Goal: Transaction & Acquisition: Purchase product/service

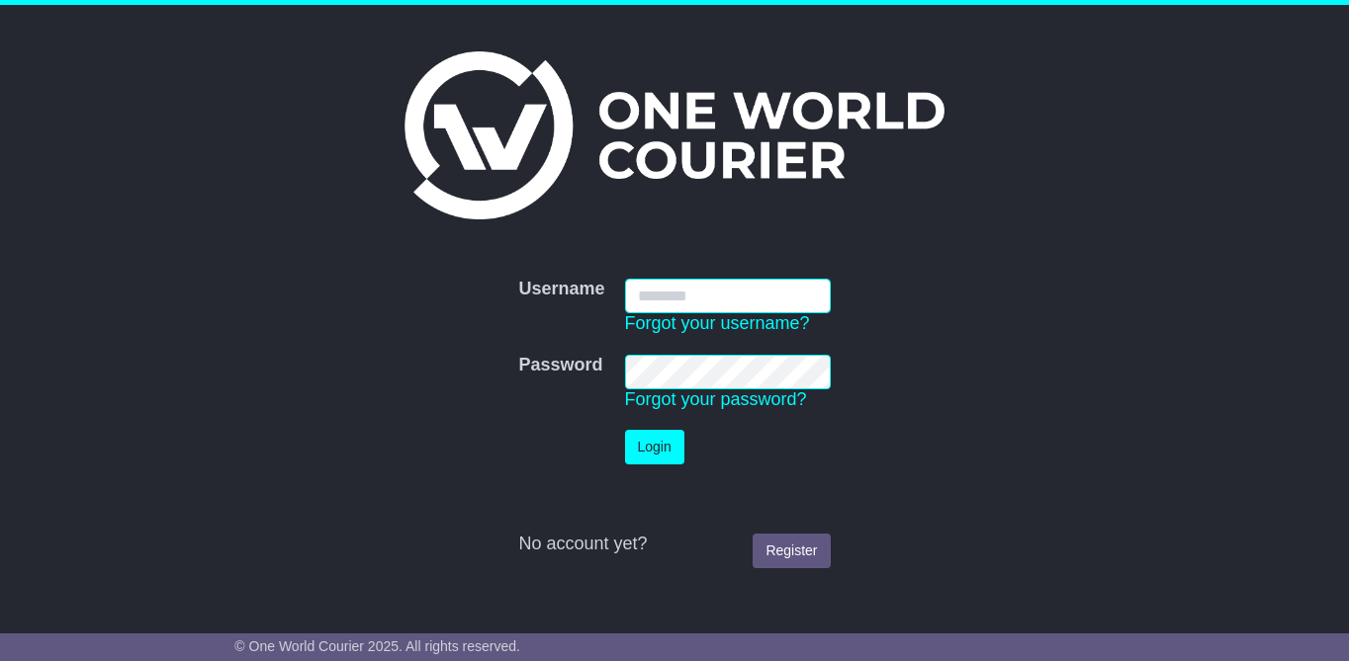
type input "**********"
click at [977, 490] on form "**********" at bounding box center [673, 423] width 879 height 309
click at [645, 442] on button "Login" at bounding box center [654, 447] width 59 height 35
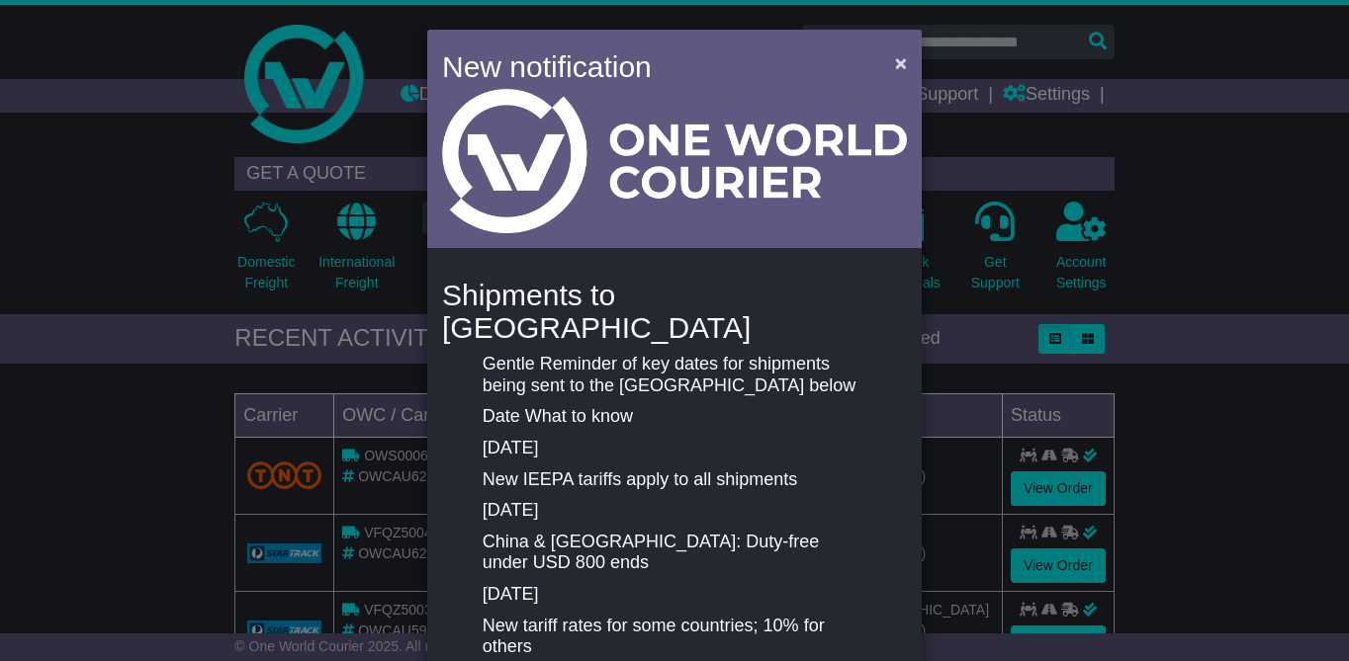
click at [901, 65] on span "×" at bounding box center [901, 62] width 12 height 23
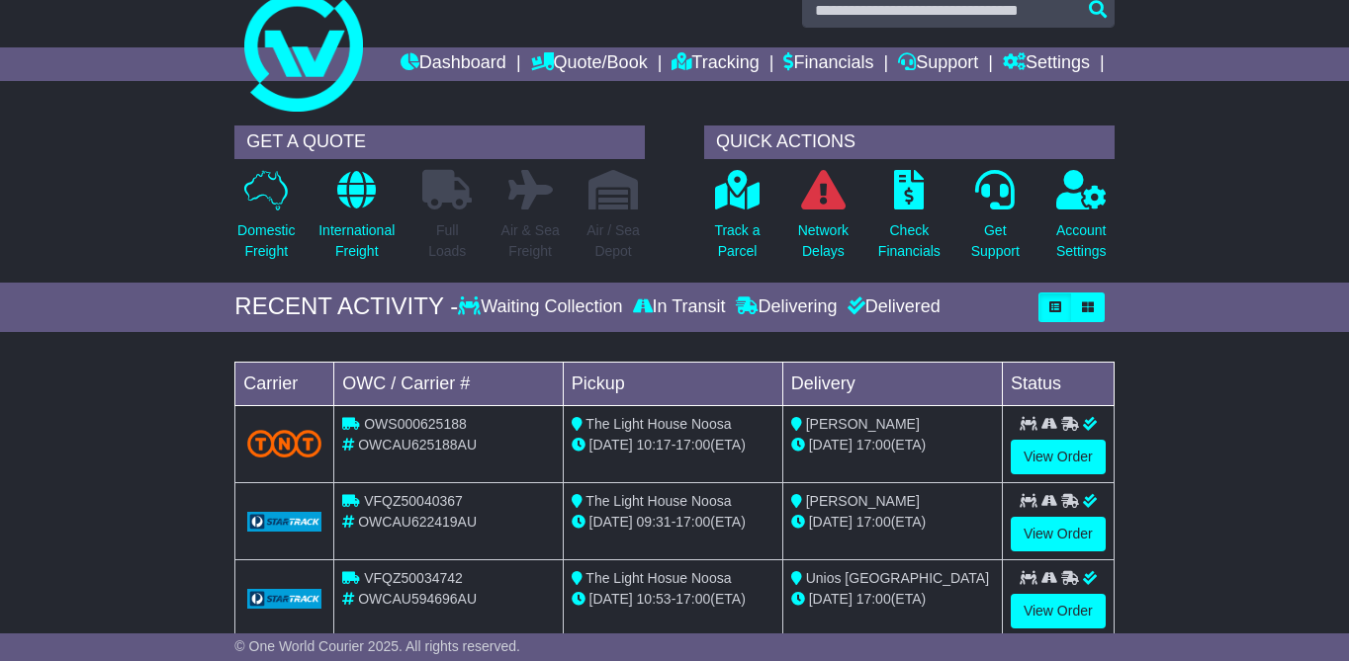
scroll to position [41, 0]
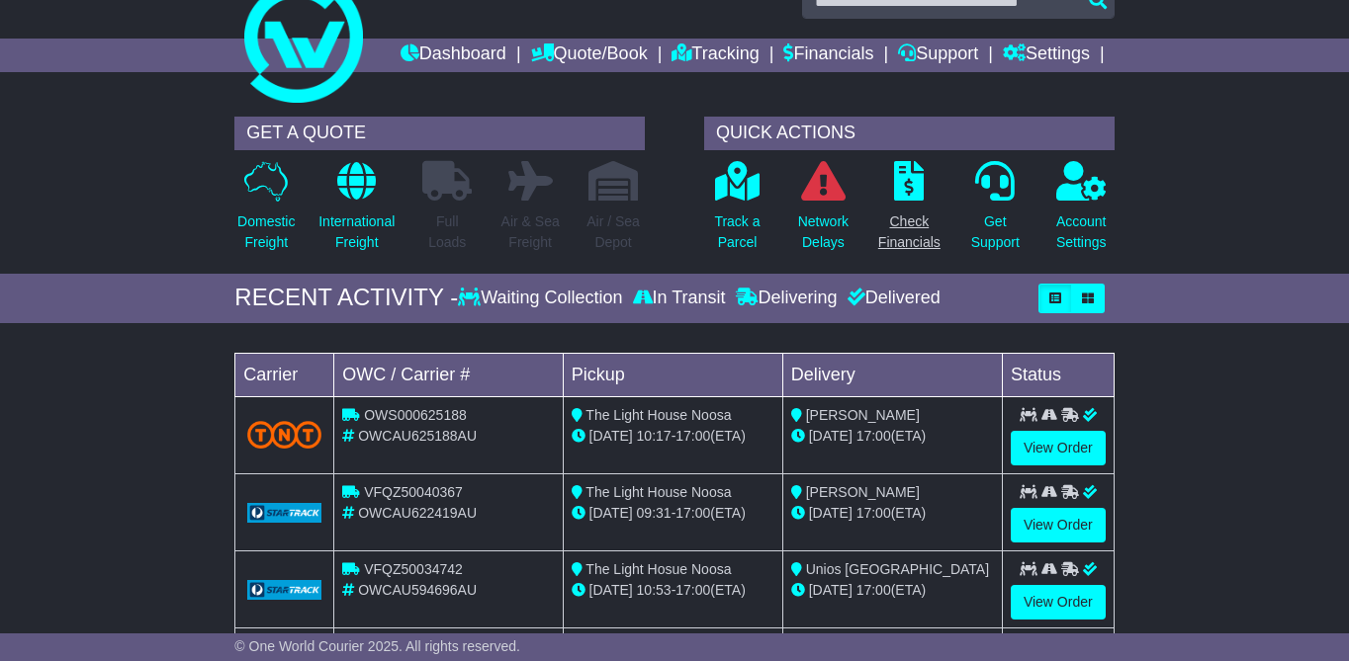
click at [906, 201] on icon at bounding box center [909, 181] width 30 height 40
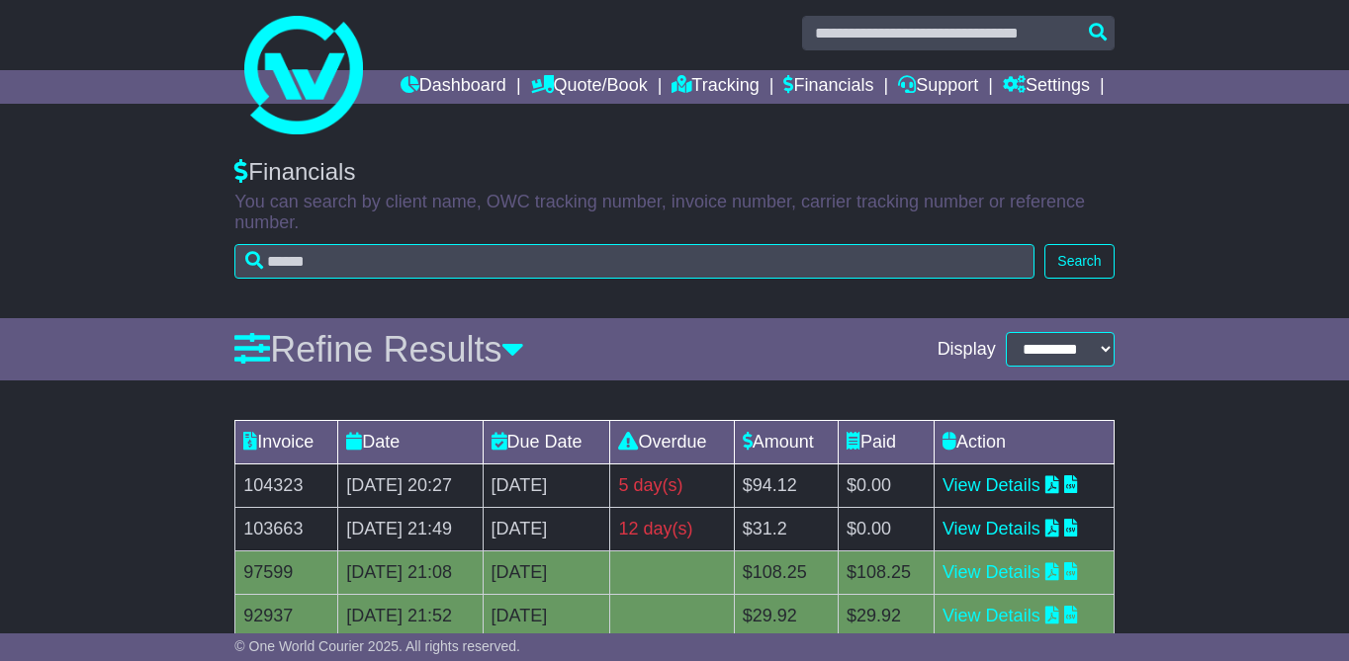
scroll to position [9, 0]
click at [873, 82] on link "Financials" at bounding box center [828, 87] width 90 height 34
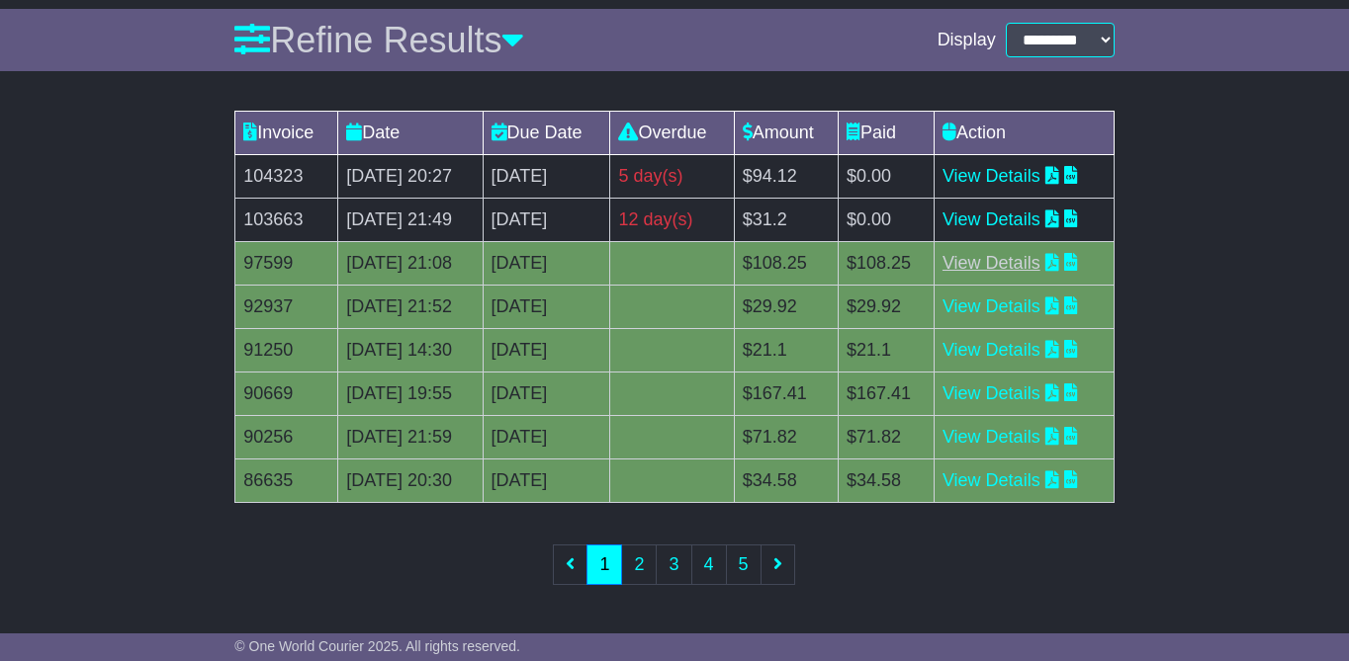
scroll to position [302, 0]
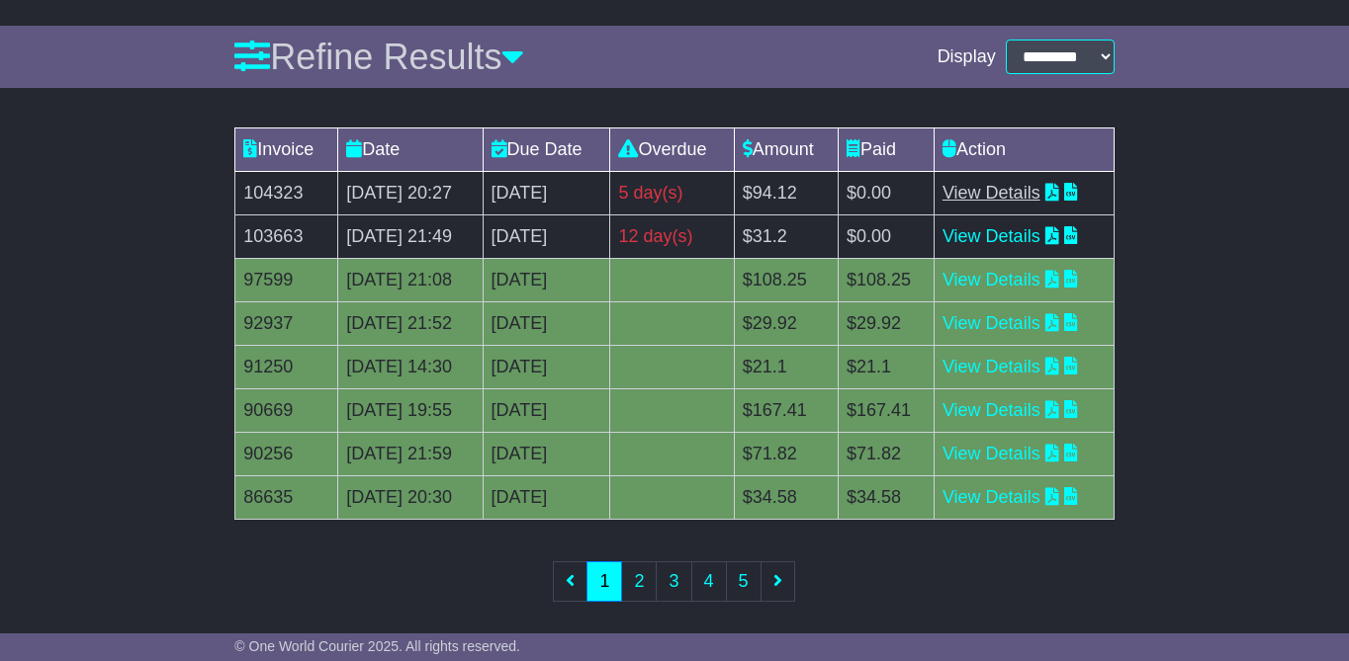
click at [1008, 203] on link "View Details" at bounding box center [991, 193] width 98 height 20
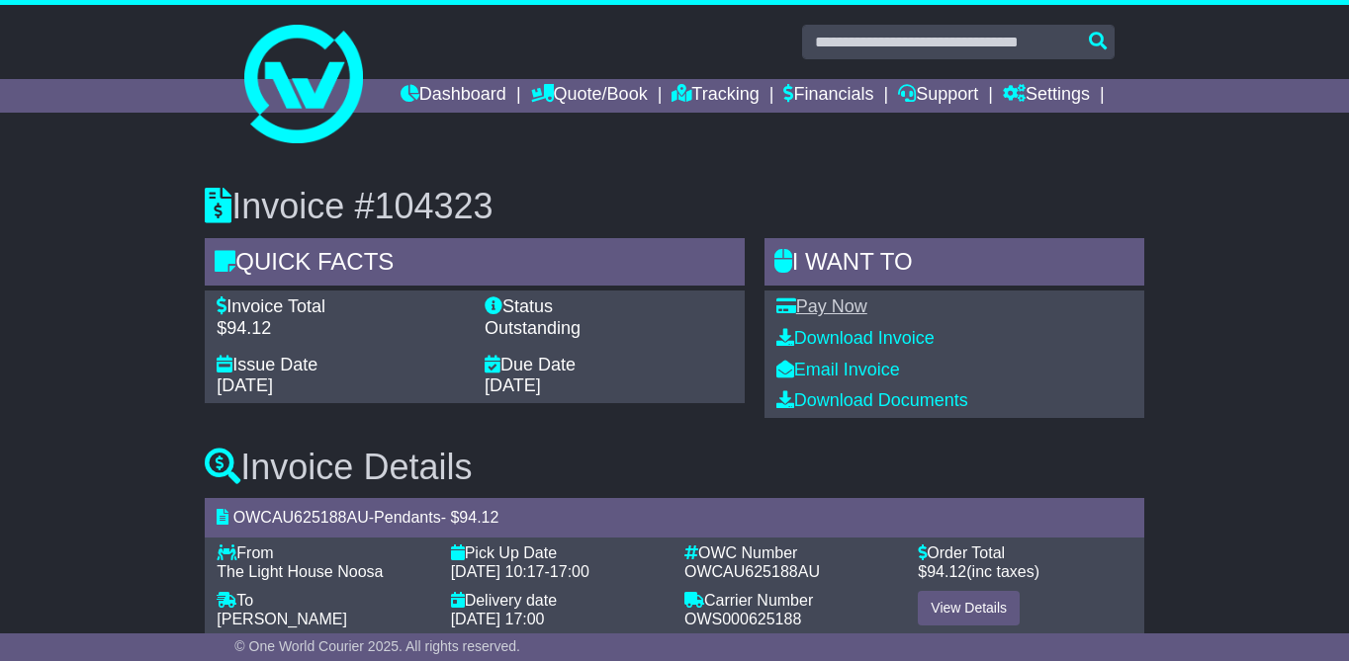
click at [852, 316] on link "Pay Now" at bounding box center [821, 307] width 91 height 20
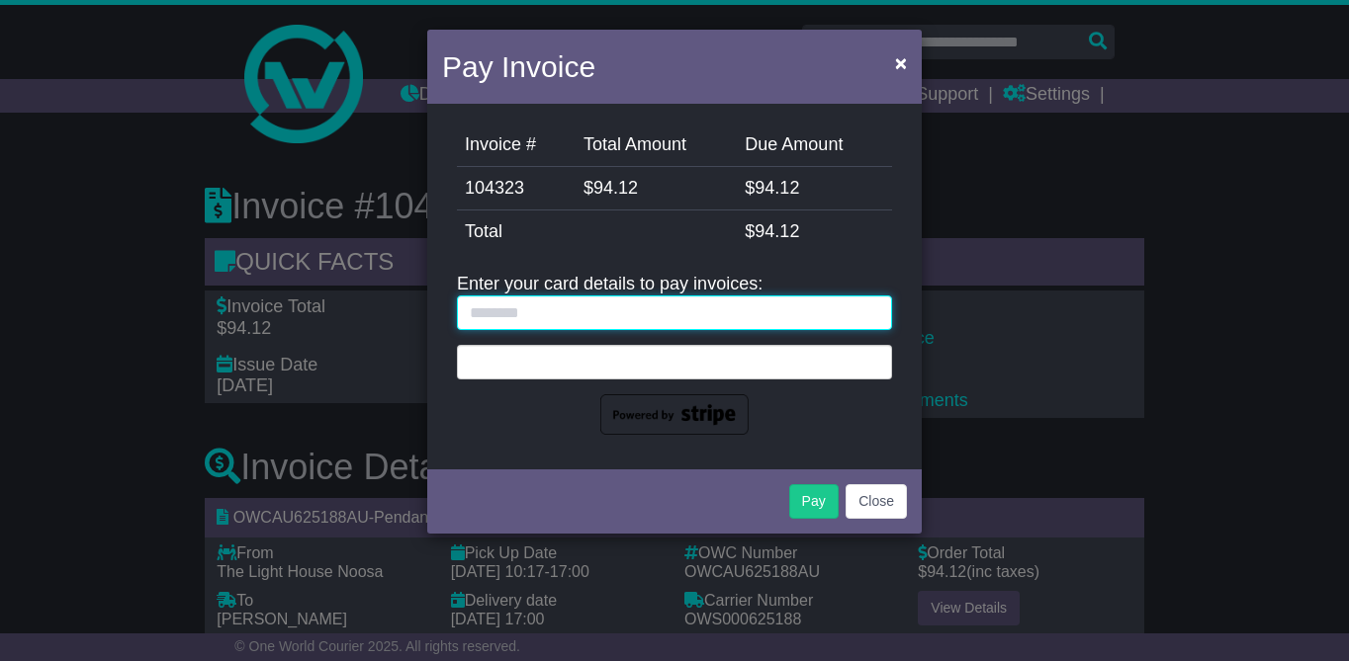
click at [562, 324] on input "text" at bounding box center [674, 313] width 435 height 35
type input "**********"
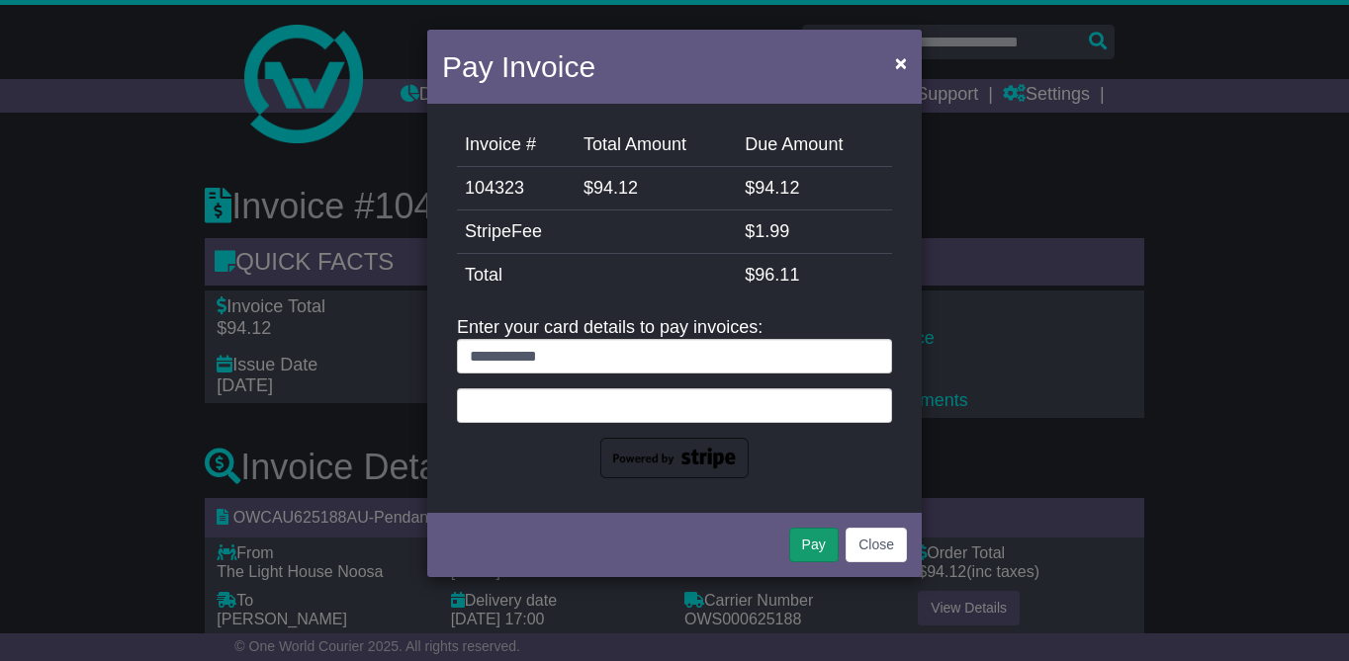
click at [802, 548] on button "Pay" at bounding box center [813, 545] width 49 height 35
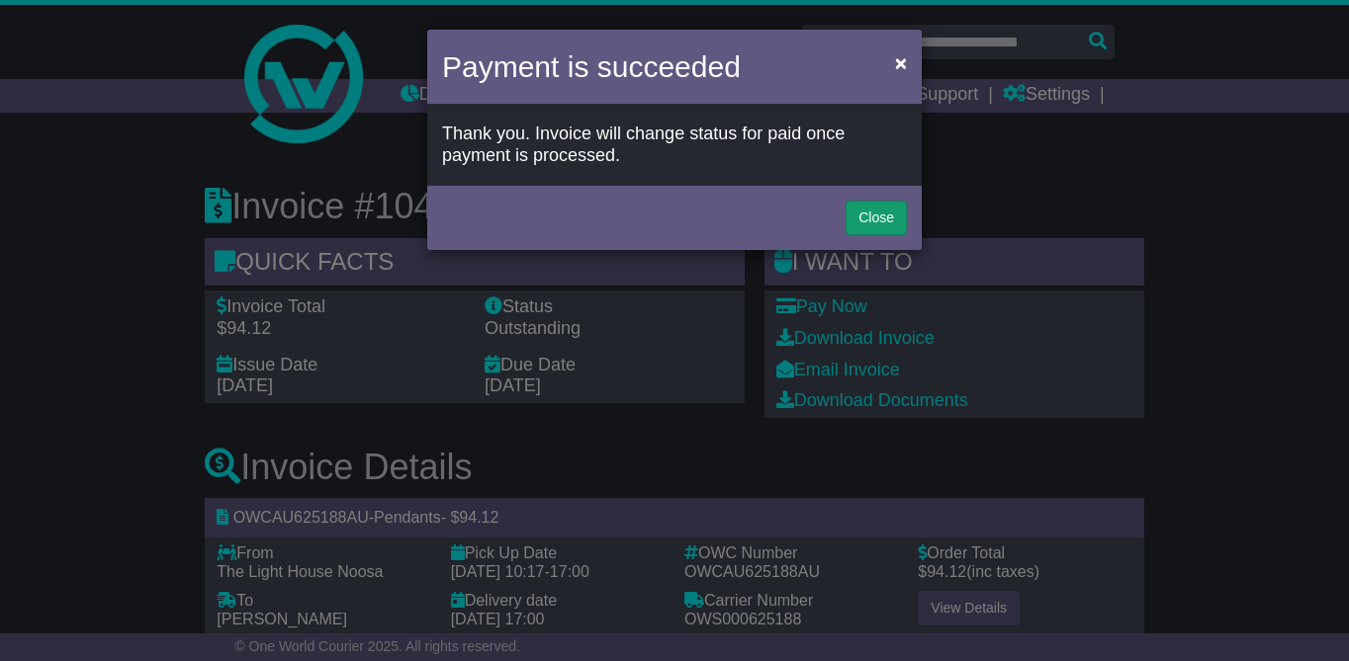
click at [868, 214] on button "Close" at bounding box center [875, 218] width 61 height 35
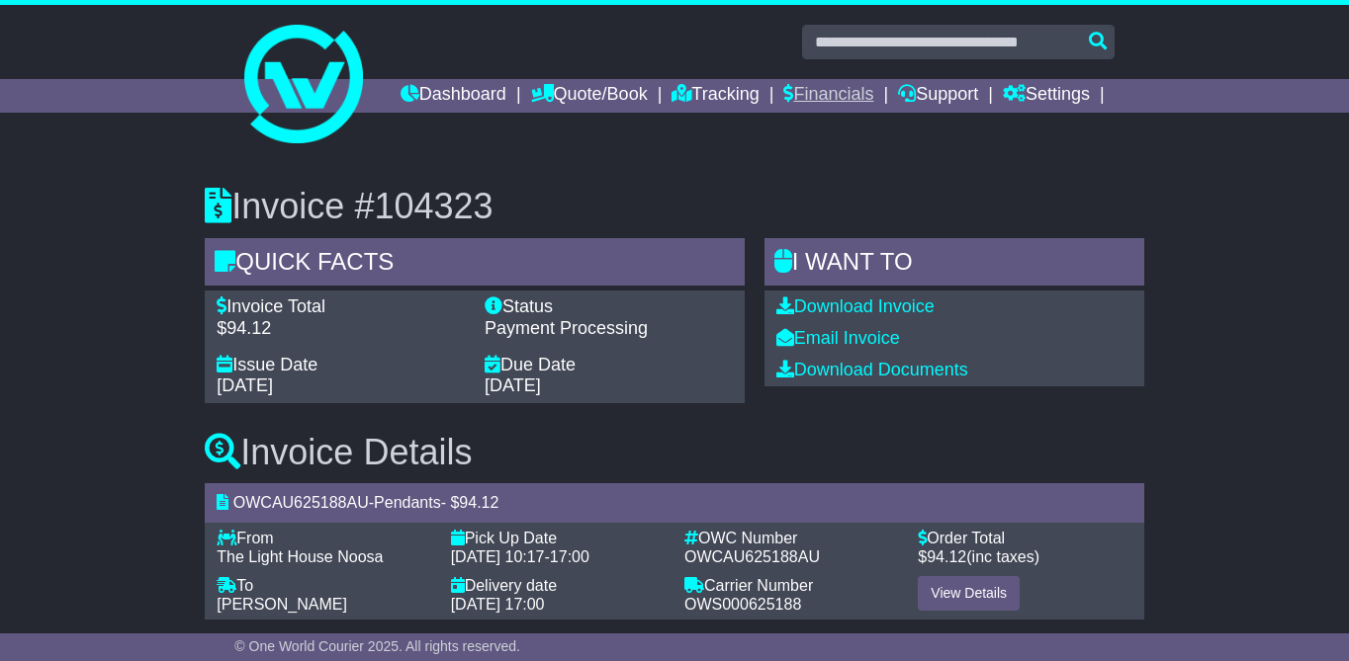
click at [873, 93] on link "Financials" at bounding box center [828, 96] width 90 height 34
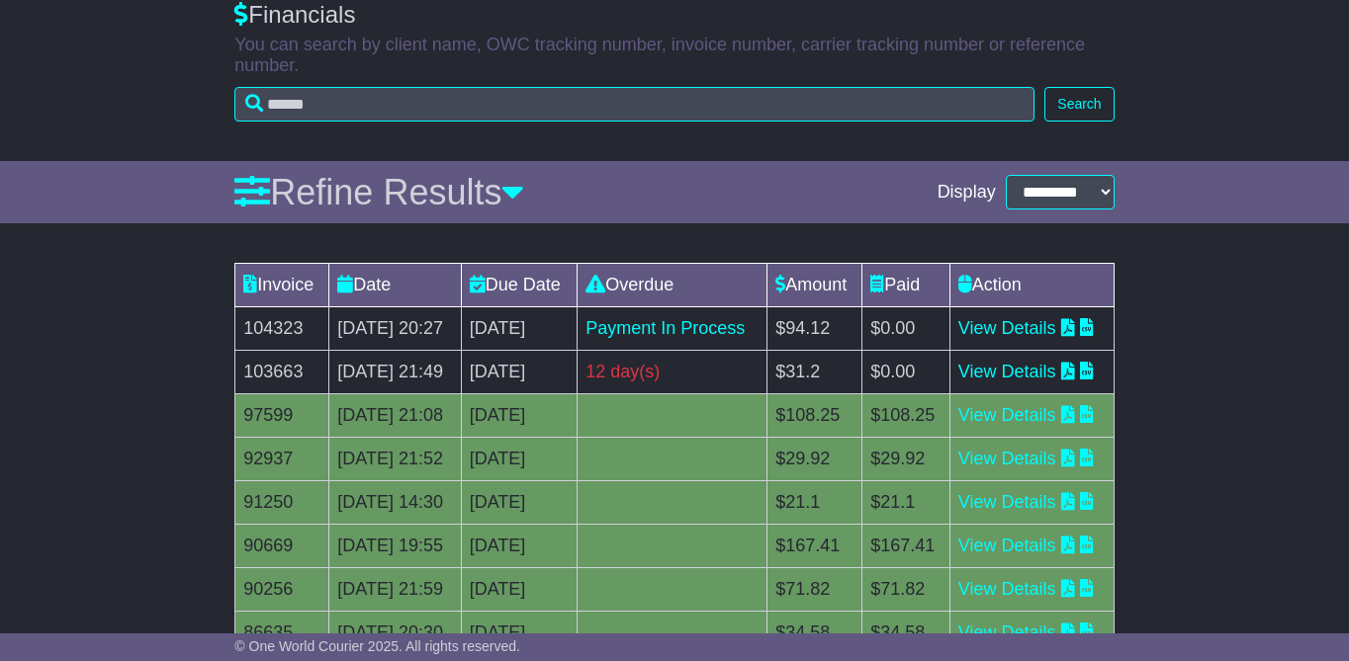
scroll to position [288, 0]
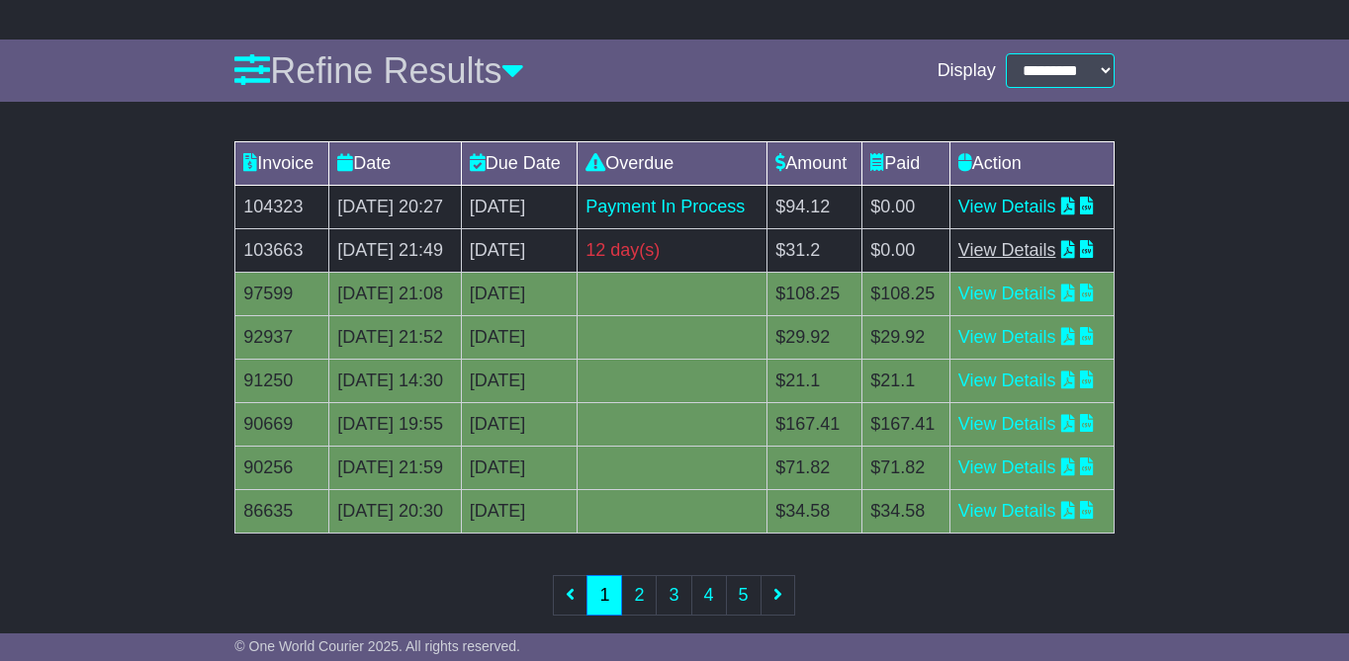
click at [1016, 260] on link "View Details" at bounding box center [1007, 250] width 98 height 20
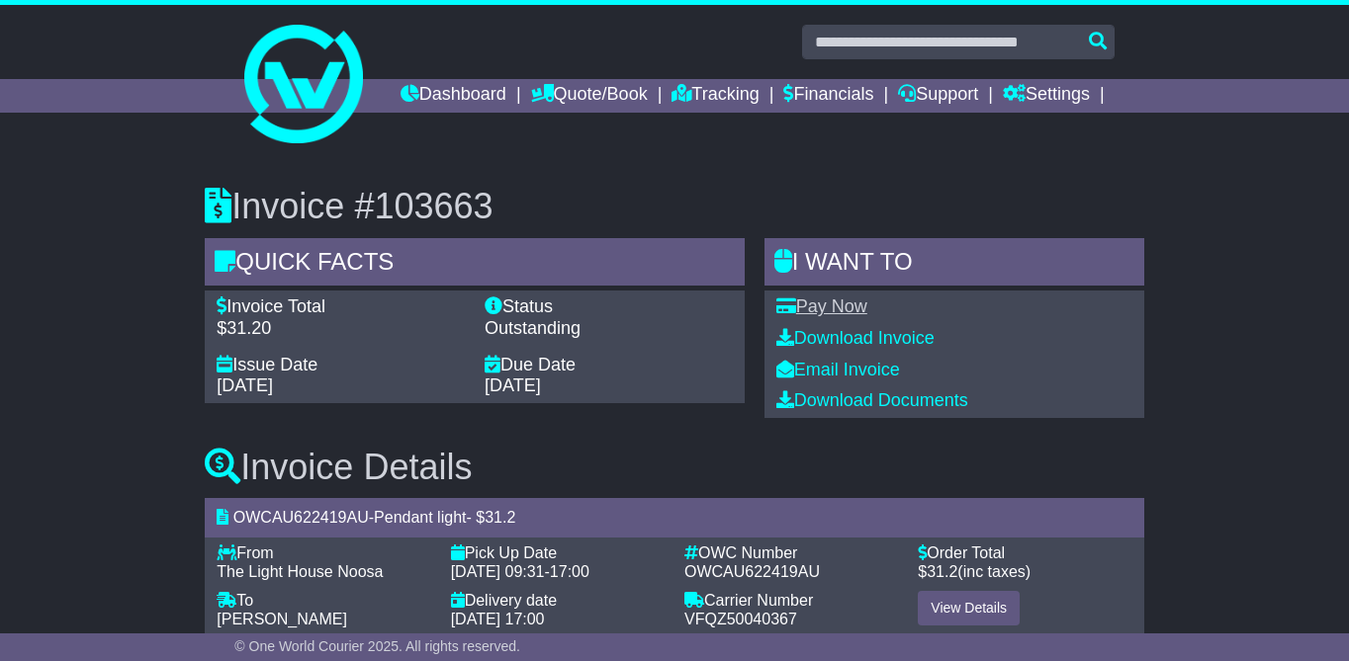
drag, startPoint x: 0, startPoint y: 0, endPoint x: 807, endPoint y: 334, distance: 873.3
click at [807, 316] on link "Pay Now" at bounding box center [821, 307] width 91 height 20
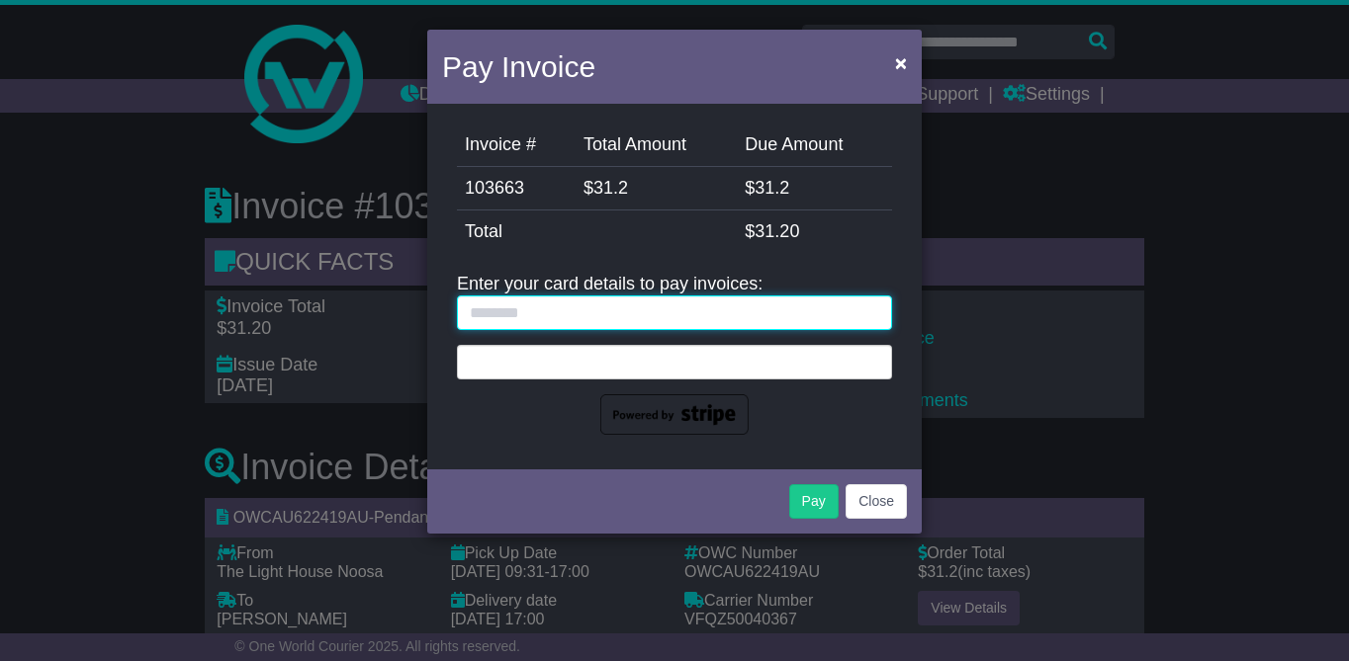
click at [507, 324] on input "text" at bounding box center [674, 313] width 435 height 35
type input "*"
type input "**********"
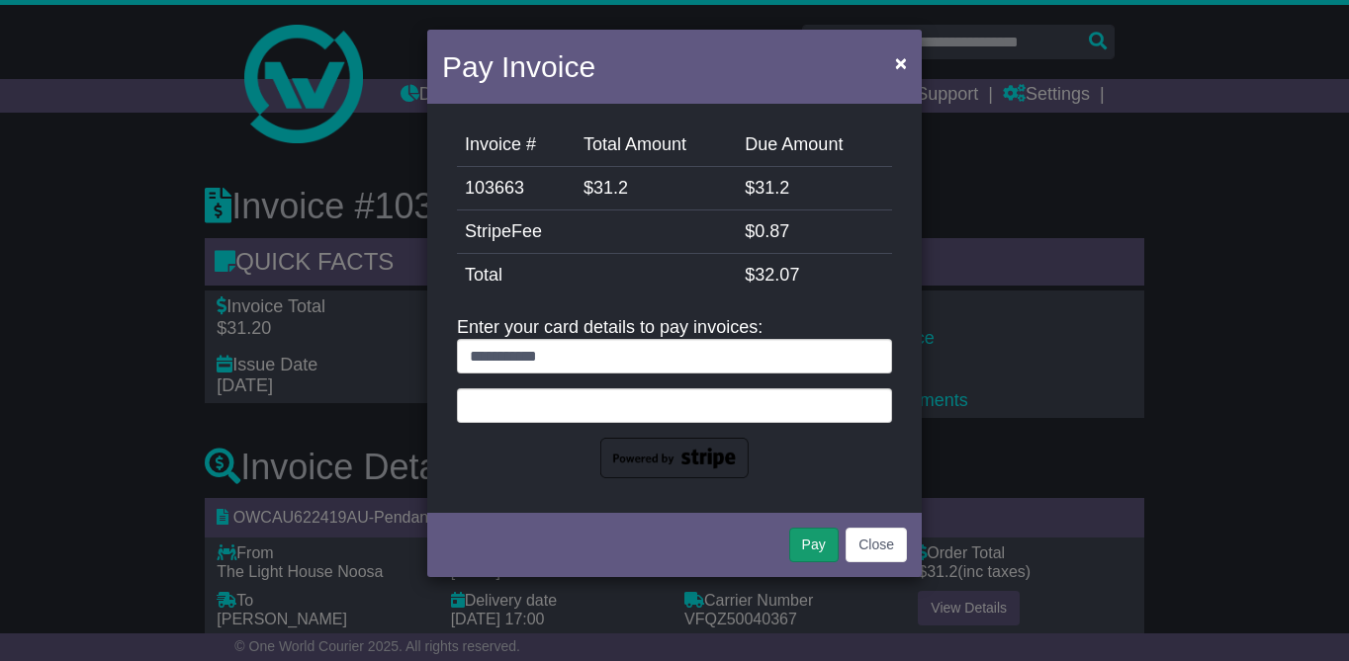
click at [807, 544] on button "Pay" at bounding box center [813, 545] width 49 height 35
